Goal: Transaction & Acquisition: Purchase product/service

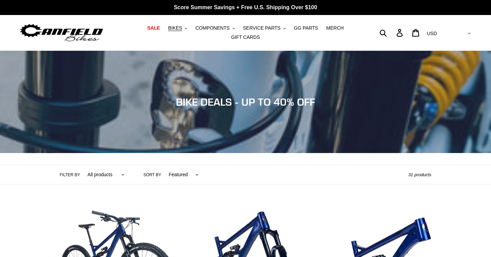
click at [181, 27] on span "BIKES" at bounding box center [175, 28] width 14 height 6
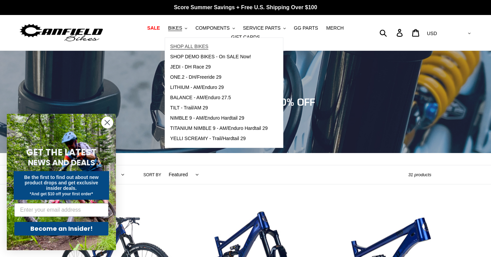
click at [187, 47] on span "SHOP ALL BIKES" at bounding box center [189, 47] width 38 height 6
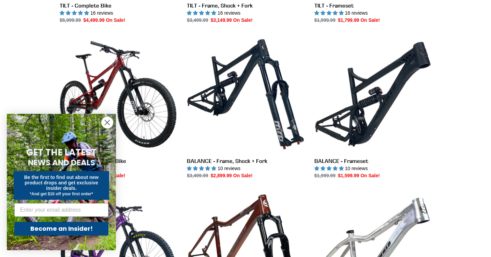
scroll to position [329, 0]
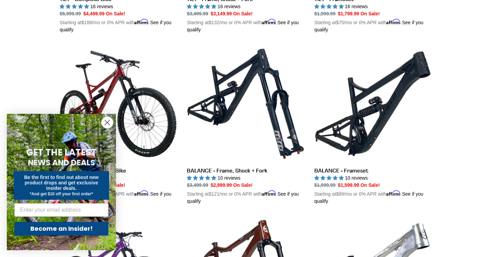
click at [105, 122] on circle "Close dialog" at bounding box center [107, 122] width 11 height 11
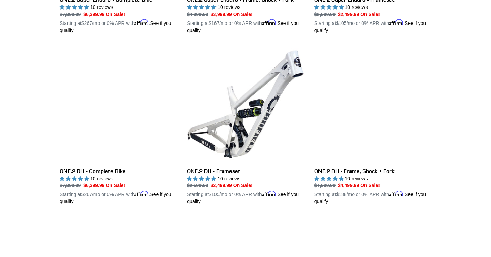
scroll to position [1211, 0]
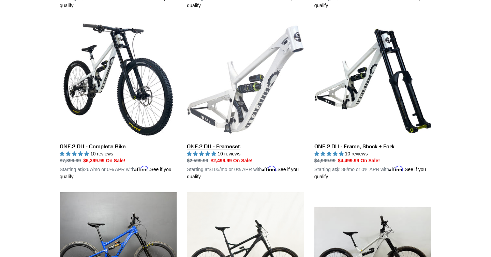
click at [243, 114] on link "ONE.2 DH - Frameset" at bounding box center [245, 101] width 117 height 160
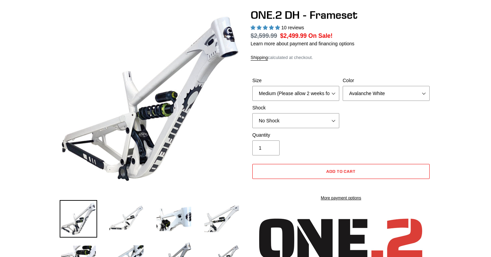
select select "highest-rating"
click at [291, 95] on select "Medium (Please allow 2 weeks for delivery) Large (Sold Out)" at bounding box center [295, 93] width 87 height 15
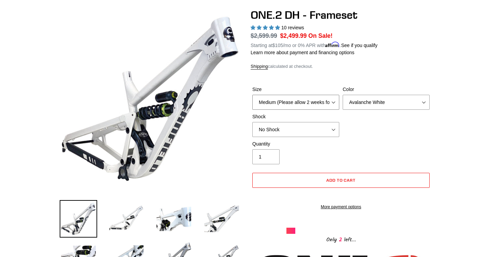
select select "Large (Sold Out)"
click at [252, 95] on select "Medium (Please allow 2 weeks for delivery) Large (Sold Out)" at bounding box center [295, 102] width 87 height 15
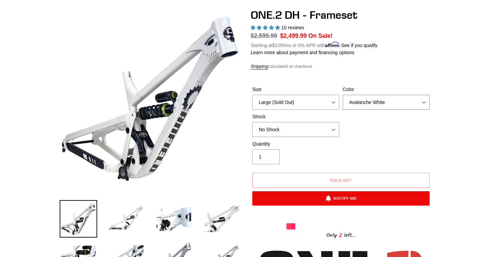
click at [359, 100] on select "Avalanche White Bentonite Grey" at bounding box center [386, 102] width 87 height 15
select select "Bentonite Grey"
click at [343, 95] on select "Avalanche White Bentonite Grey" at bounding box center [386, 102] width 87 height 15
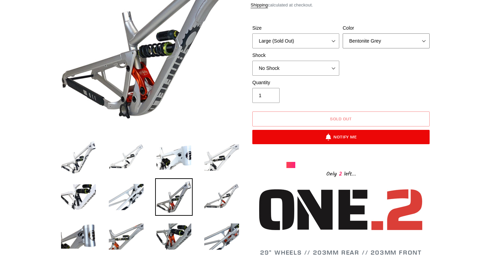
scroll to position [141, 0]
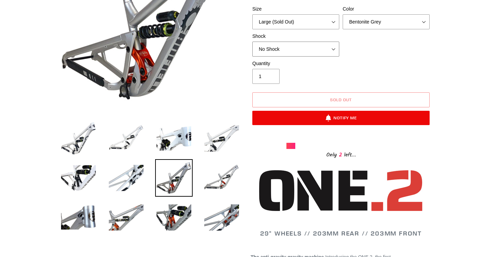
click at [327, 46] on select "No Shock Fox DHX2 Coil RockShox Vivid Coil EXT Storia LOK V3 (Custom Order)" at bounding box center [295, 49] width 87 height 15
select select "RockShox Vivid Coil"
click at [252, 42] on select "No Shock Fox DHX2 Coil RockShox Vivid Coil EXT Storia LOK V3 (Custom Order)" at bounding box center [295, 49] width 87 height 15
click at [351, 60] on div "Quantity 1" at bounding box center [341, 73] width 181 height 27
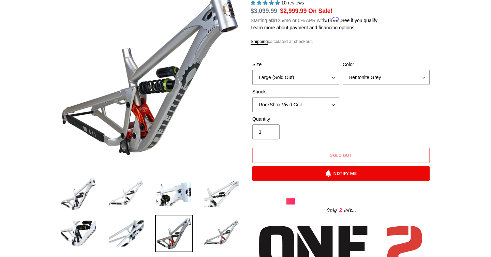
scroll to position [85, 0]
